Goal: Share content: Share content

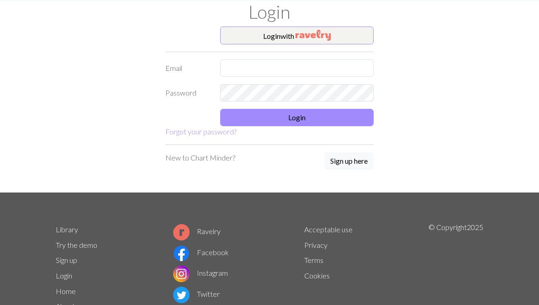
click at [315, 35] on img "button" at bounding box center [313, 35] width 35 height 11
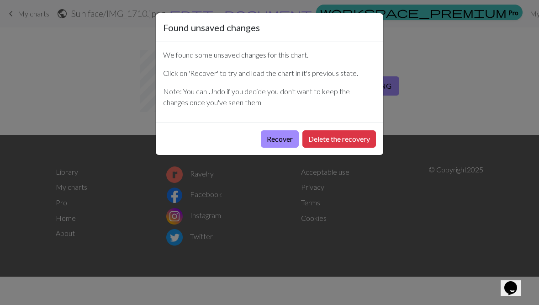
click at [284, 140] on button "Recover" at bounding box center [280, 138] width 38 height 17
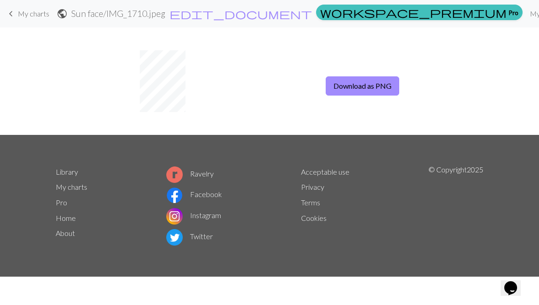
click at [526, 21] on link "My charts" at bounding box center [545, 14] width 39 height 18
click at [386, 24] on nav "keyboard_arrow_left My charts public Sun face / IMG_1710.jpeg edit_document Edi…" at bounding box center [269, 13] width 539 height 27
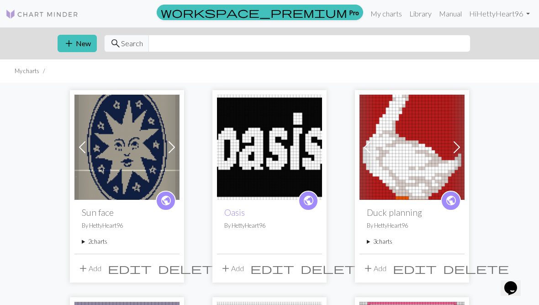
click at [115, 261] on div "add Add edit delete" at bounding box center [126, 268] width 105 height 29
click at [168, 151] on span at bounding box center [171, 147] width 15 height 15
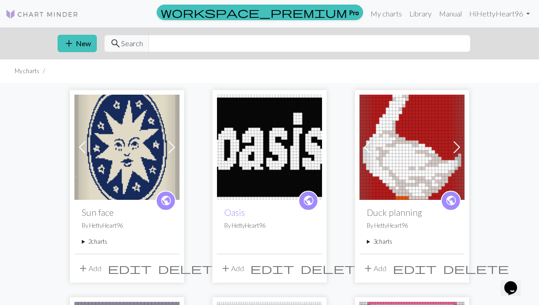
click at [110, 210] on h2 "Sun face" at bounding box center [127, 212] width 90 height 11
click at [168, 202] on span "public" at bounding box center [165, 200] width 11 height 14
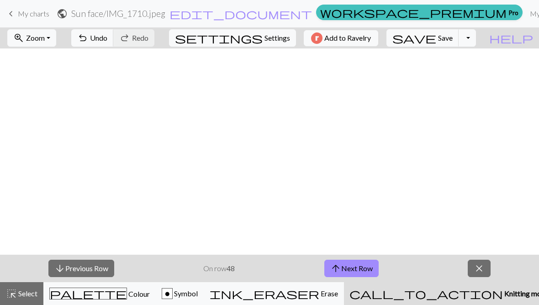
click at [371, 33] on span "Add to Ravelry" at bounding box center [347, 37] width 47 height 11
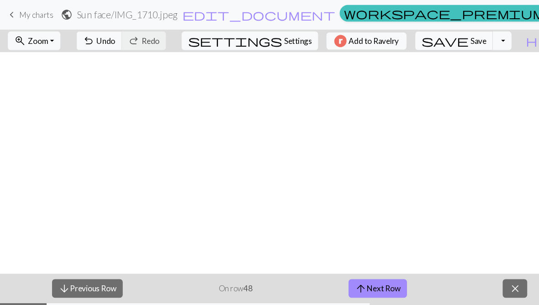
scroll to position [310, 168]
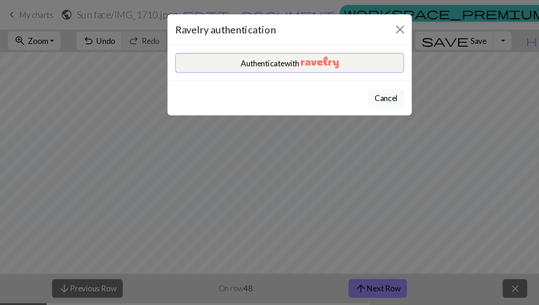
click at [353, 64] on button "Authenticate with" at bounding box center [269, 58] width 213 height 18
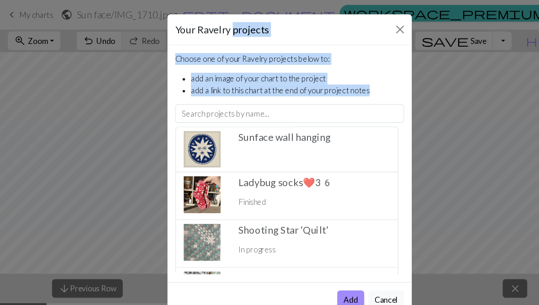
click at [380, 68] on div "Choose one of your Ravelry projects below to: add an image of your chart to the…" at bounding box center [269, 152] width 227 height 220
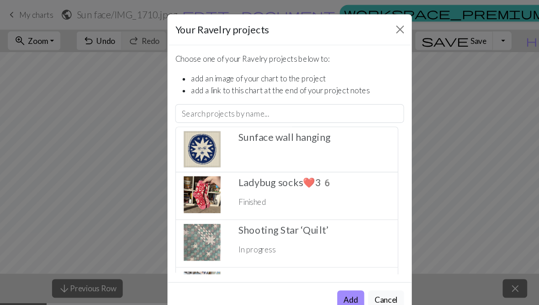
click at [302, 143] on div "Sunface wall hanging ️" at bounding box center [292, 139] width 152 height 34
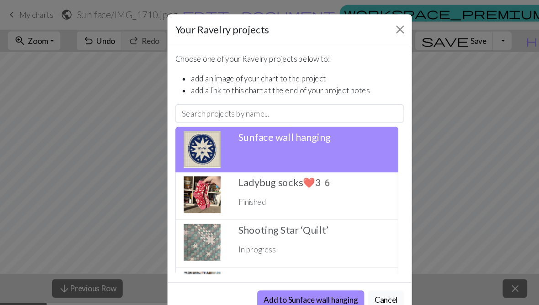
scroll to position [0, 0]
click at [318, 284] on button "Add to Sunface wall hanging" at bounding box center [289, 278] width 100 height 17
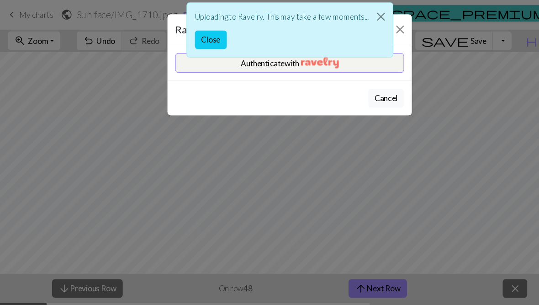
click at [355, 18] on button "Close" at bounding box center [354, 16] width 22 height 26
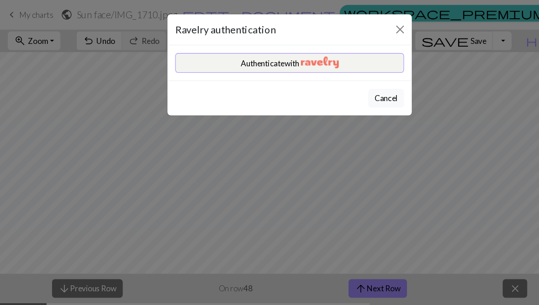
click at [346, 58] on button "Authenticate with" at bounding box center [269, 58] width 213 height 18
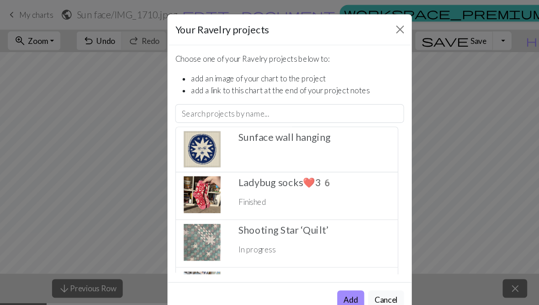
click at [315, 129] on h5 "Sunface wall hanging ️" at bounding box center [292, 127] width 141 height 11
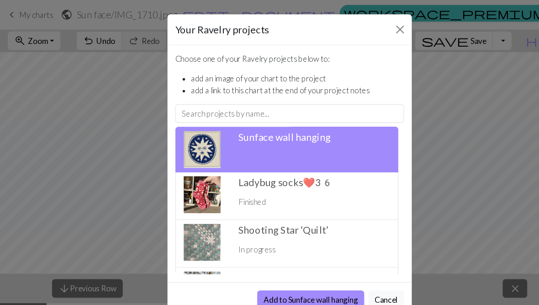
click at [291, 279] on button "Add to Sunface wall hanging" at bounding box center [289, 278] width 100 height 17
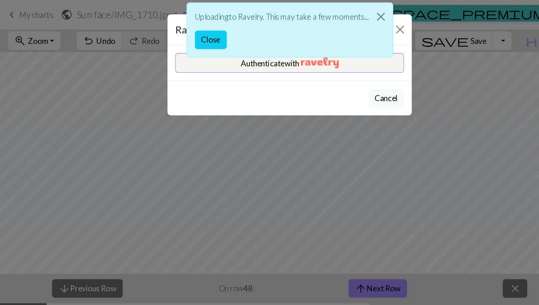
click at [364, 59] on div "Uploading to Ravelry. This may take a few moments... Close" at bounding box center [270, 30] width 192 height 61
click at [346, 65] on button "Authenticate with" at bounding box center [269, 58] width 213 height 18
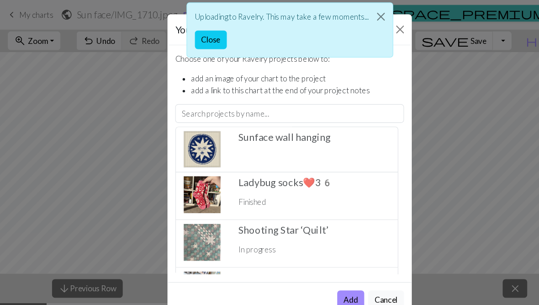
click at [318, 136] on div "Sunface wall hanging ️" at bounding box center [292, 139] width 152 height 34
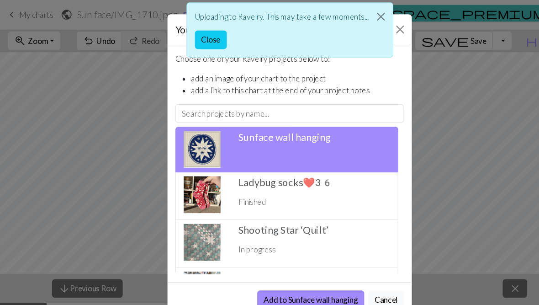
click at [318, 286] on button "Add to Sunface wall hanging" at bounding box center [289, 278] width 100 height 17
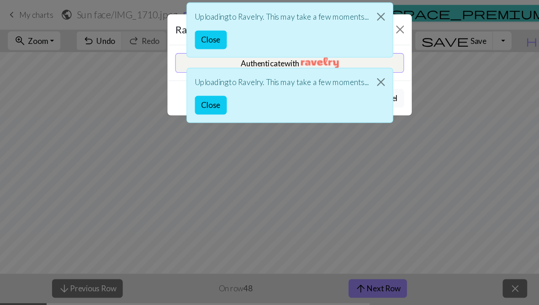
click at [354, 60] on div "Uploading to Ravelry. This may take a few moments... Close" at bounding box center [270, 30] width 192 height 61
click at [301, 58] on div "Uploading to Ravelry. This may take a few moments... Close" at bounding box center [270, 30] width 192 height 61
click at [352, 20] on button "Close" at bounding box center [354, 16] width 22 height 26
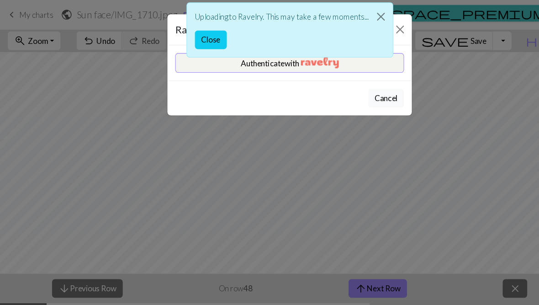
click at [357, 75] on div "Cancel" at bounding box center [269, 91] width 227 height 32
click at [352, 16] on button "Close" at bounding box center [354, 16] width 22 height 26
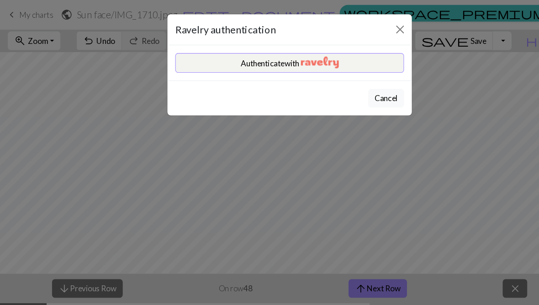
click at [332, 64] on button "Authenticate with" at bounding box center [269, 58] width 213 height 18
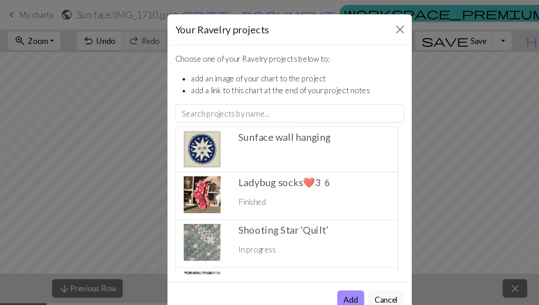
click at [322, 143] on div "Sunface wall hanging ️" at bounding box center [292, 139] width 152 height 34
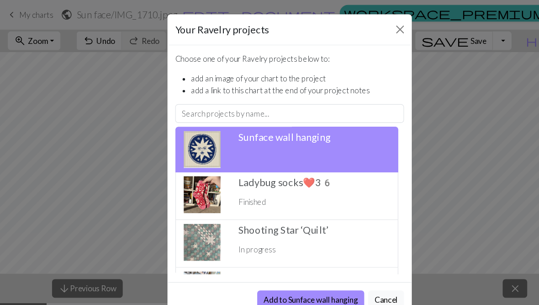
click at [314, 284] on button "Add to Sunface wall hanging" at bounding box center [289, 278] width 100 height 17
